Goal: Task Accomplishment & Management: Use online tool/utility

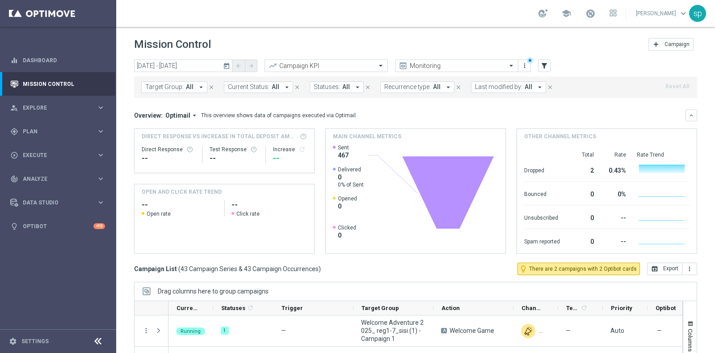
scroll to position [89, 0]
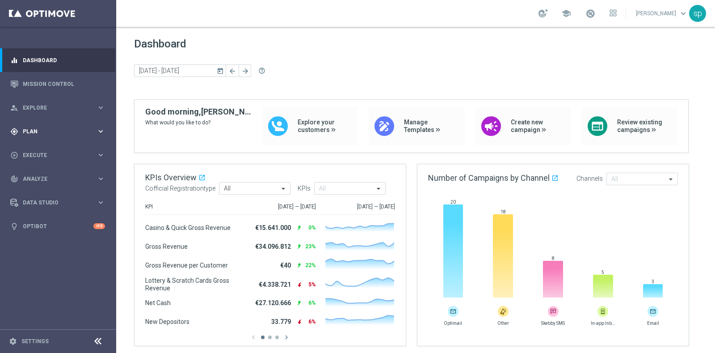
click at [30, 129] on span "Plan" at bounding box center [60, 131] width 74 height 5
click at [41, 174] on span "Templates" at bounding box center [56, 176] width 64 height 5
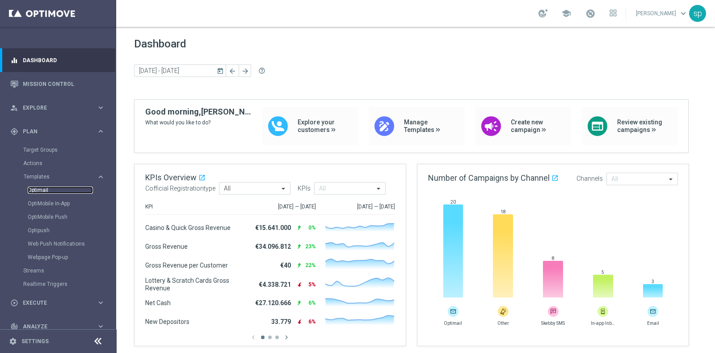
click at [45, 189] on link "Optimail" at bounding box center [60, 189] width 65 height 7
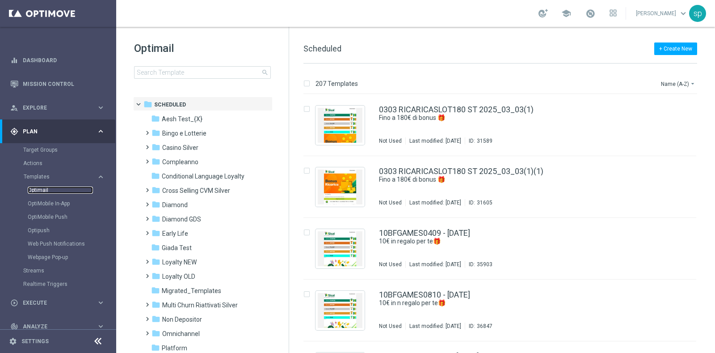
scroll to position [21, 0]
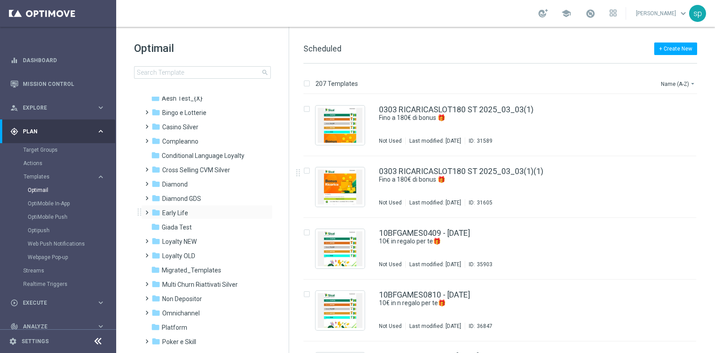
click at [148, 210] on span at bounding box center [145, 209] width 4 height 4
click at [206, 256] on div "folder Early 2025" at bounding box center [207, 256] width 95 height 10
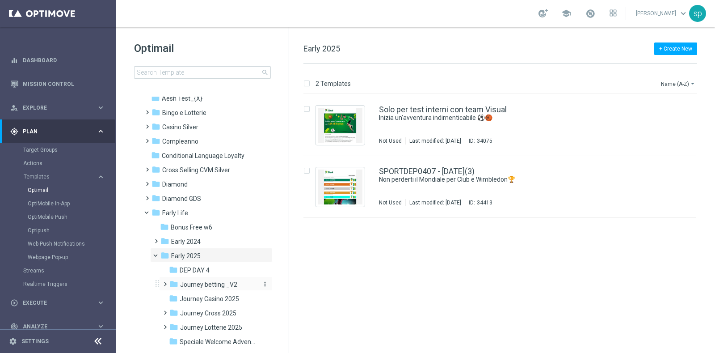
click at [231, 282] on span "Journey betting _V2" at bounding box center [208, 284] width 57 height 8
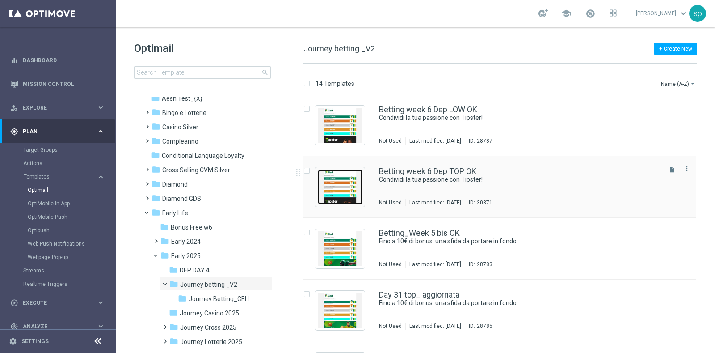
click at [345, 193] on img "Press SPACE to select this row." at bounding box center [340, 186] width 45 height 35
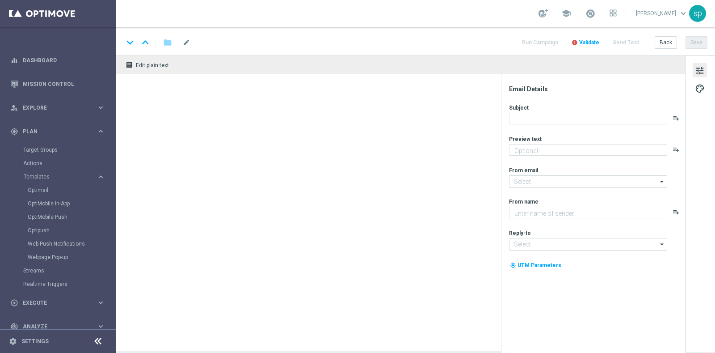
type textarea "Fino a 15€ di bonus con la nuova promo."
type textarea "Sisal"
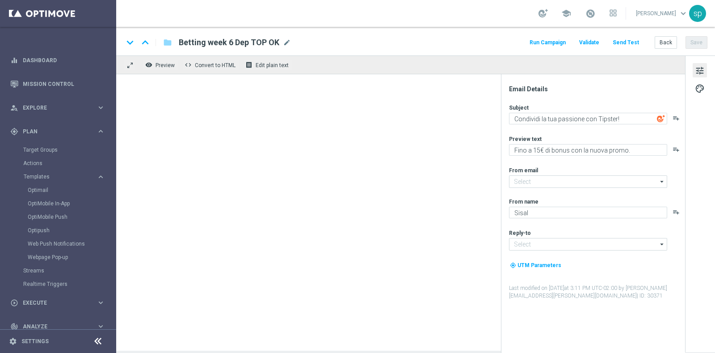
type input "[EMAIL_ADDRESS][DOMAIN_NAME]"
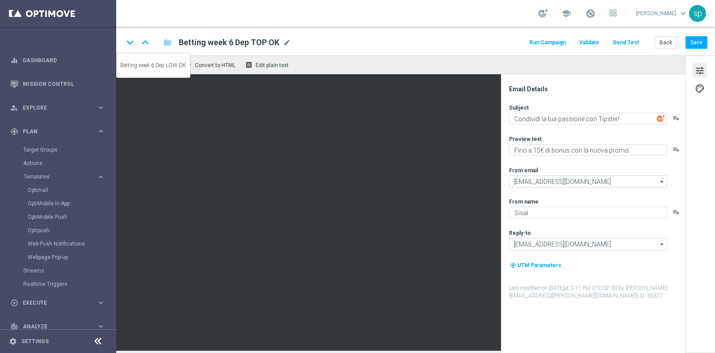
click at [144, 40] on icon "keyboard_arrow_up" at bounding box center [145, 42] width 13 height 13
click at [130, 43] on icon "keyboard_arrow_down" at bounding box center [129, 42] width 13 height 13
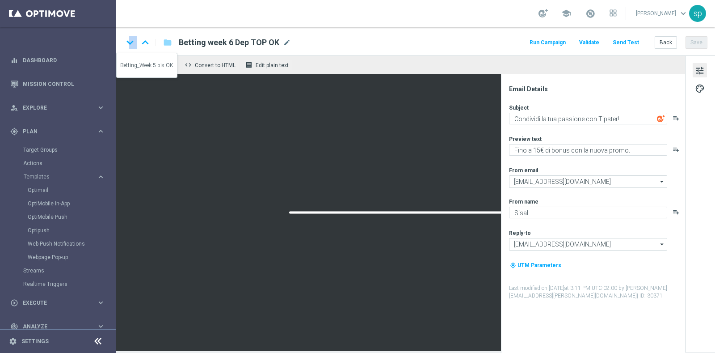
type textarea "Per te una nuova promo in esclusiva!"
type textarea "Fino a 10€ di bonus: una sfida da portare in fondo."
type textarea "Per te una nuova promo in esclusiva!"
type textarea "Fino a 10€ di bonus: una sfida da portare in fondo."
type textarea "Fino a 15€ di bonus con la nuova promo."
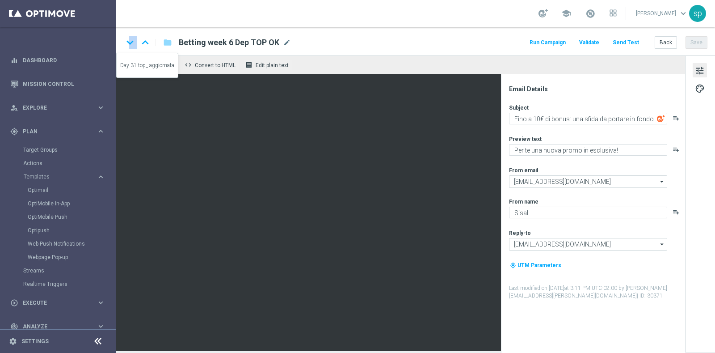
type textarea "Condividi la tua passione con Tipster!"
click at [664, 44] on button "Back" at bounding box center [666, 42] width 22 height 13
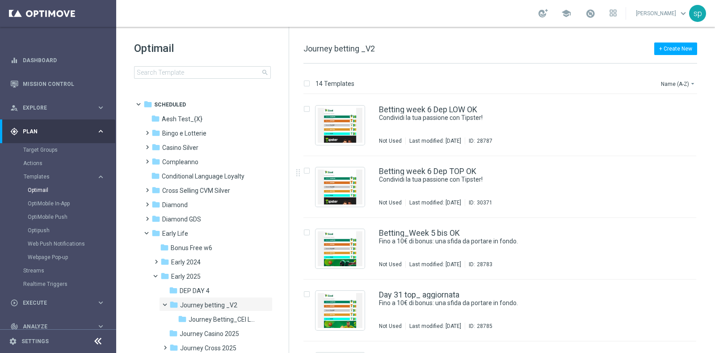
drag, startPoint x: 712, startPoint y: 161, endPoint x: 712, endPoint y: 177, distance: 15.2
click at [712, 177] on div "insert_drive_file Betting week 6 Dep LOW OK Condividi la tua passione con Tipst…" at bounding box center [504, 223] width 419 height 258
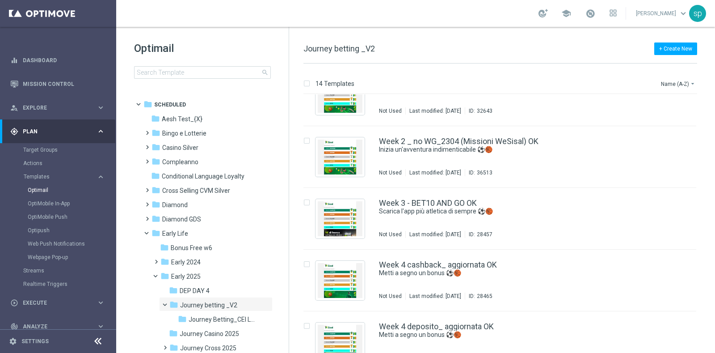
scroll to position [507, 0]
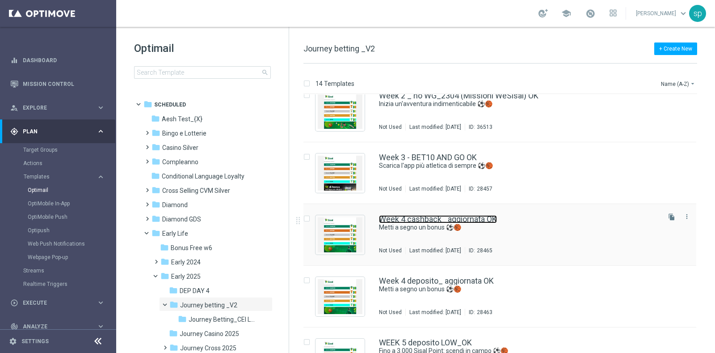
click at [465, 222] on link "Week 4 cashback_ aggiornata OK" at bounding box center [438, 219] width 118 height 8
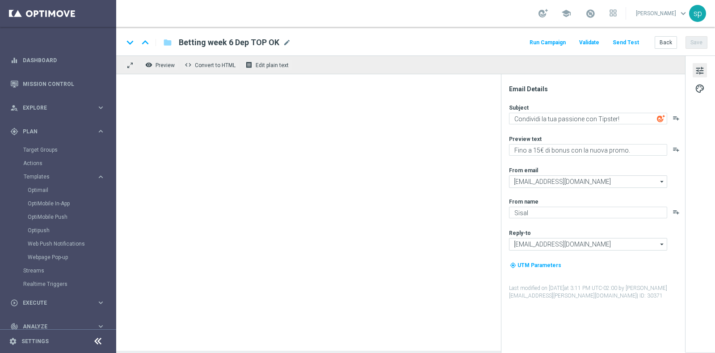
type textarea "Metti a segno un bonus ⚽️🏀"
type textarea "Per te una nuova promo in esclusiva!"
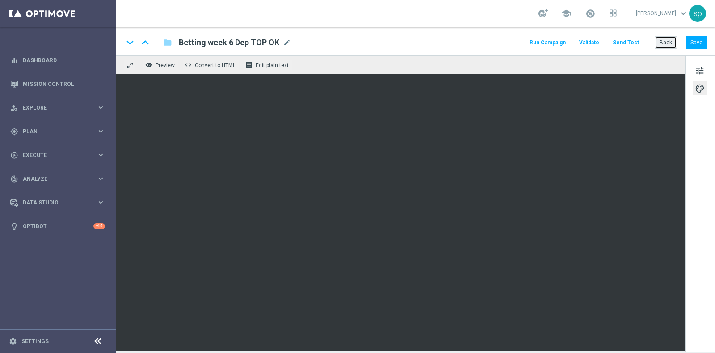
click at [666, 46] on button "Back" at bounding box center [666, 42] width 22 height 13
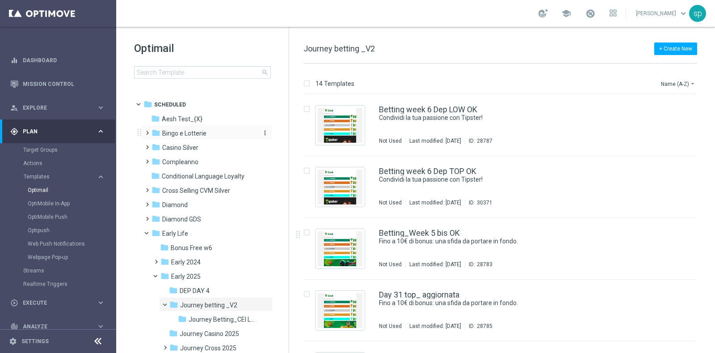
click at [200, 132] on span "Bingo e Lotterie" at bounding box center [184, 133] width 44 height 8
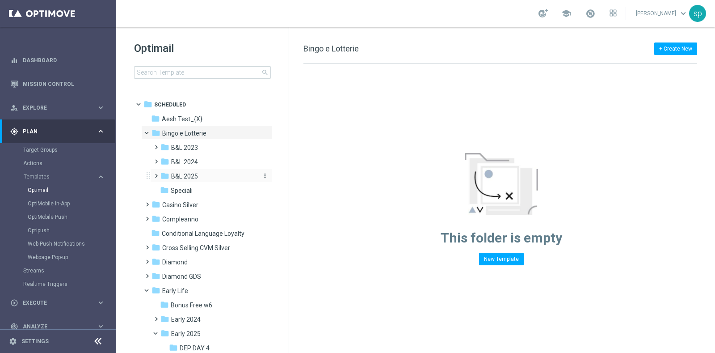
click at [192, 177] on span "B&L 2025" at bounding box center [184, 176] width 27 height 8
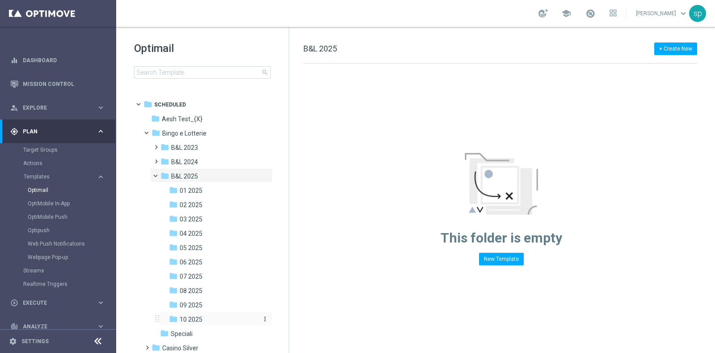
click at [193, 318] on span "10 2025" at bounding box center [191, 319] width 23 height 8
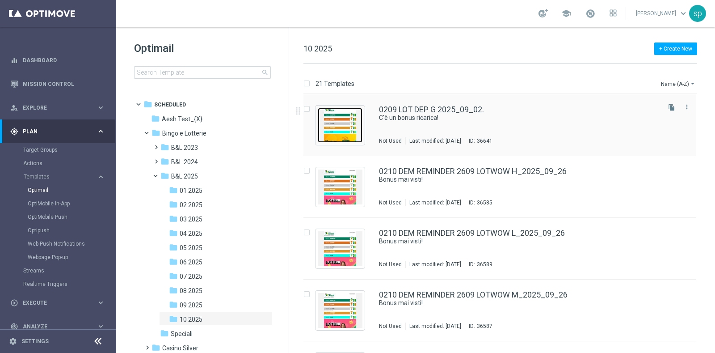
click at [339, 111] on img "Press SPACE to select this row." at bounding box center [340, 125] width 45 height 35
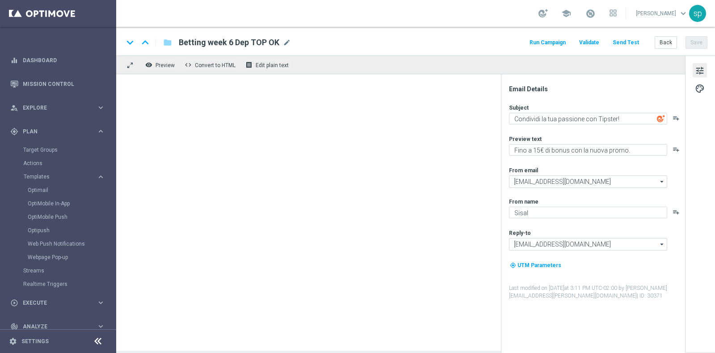
type textarea "C'è un bonus ricarica!"
type textarea "Per [PERSON_NAME] a 75€ di bonus"
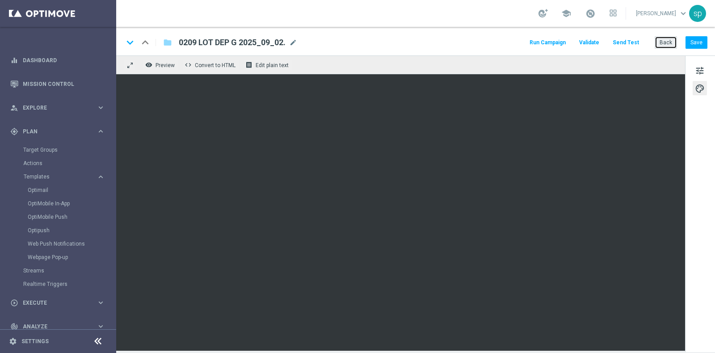
click at [659, 37] on button "Back" at bounding box center [666, 42] width 22 height 13
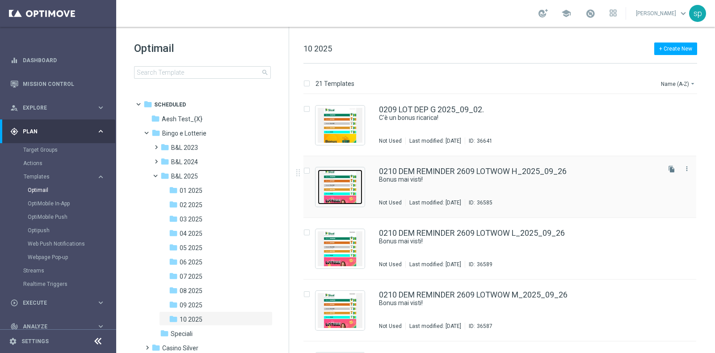
click at [349, 177] on img "Press SPACE to select this row." at bounding box center [340, 186] width 45 height 35
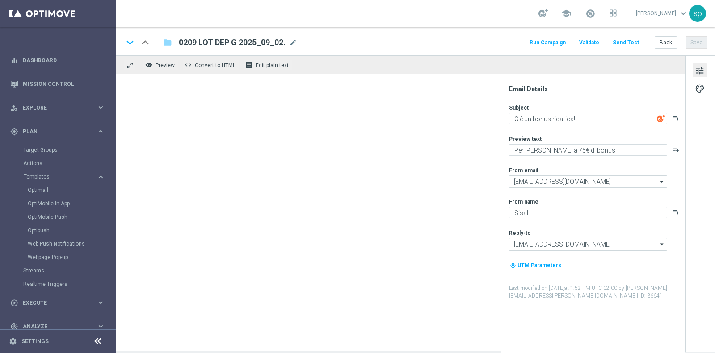
type textarea "Bonus mai visti!"
type textarea "Per [PERSON_NAME] a 50.000 Sisal point!"
